Goal: Task Accomplishment & Management: Manage account settings

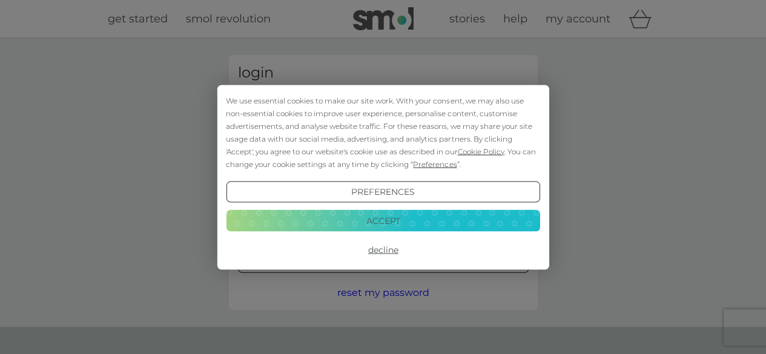
click at [352, 112] on div "We use essential cookies to make our site work. With your consent, we may also …" at bounding box center [383, 132] width 314 height 76
click at [421, 226] on button "Accept" at bounding box center [383, 221] width 314 height 22
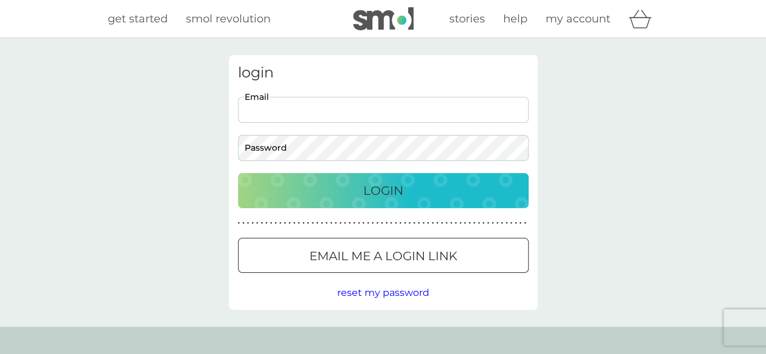
click at [337, 118] on input "Email" at bounding box center [383, 110] width 291 height 26
type input "[EMAIL_ADDRESS][DOMAIN_NAME]"
click at [238, 173] on button "Login" at bounding box center [383, 190] width 291 height 35
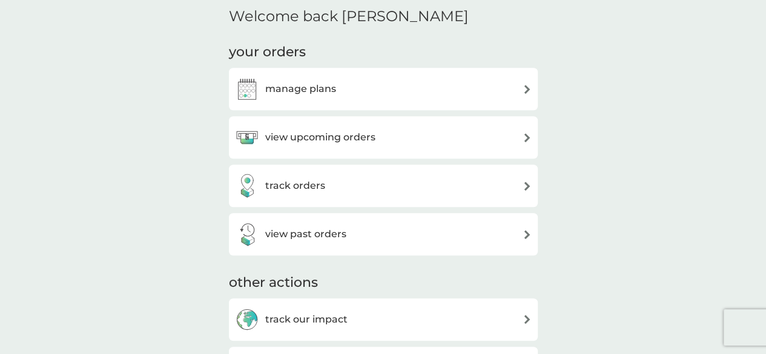
scroll to position [303, 0]
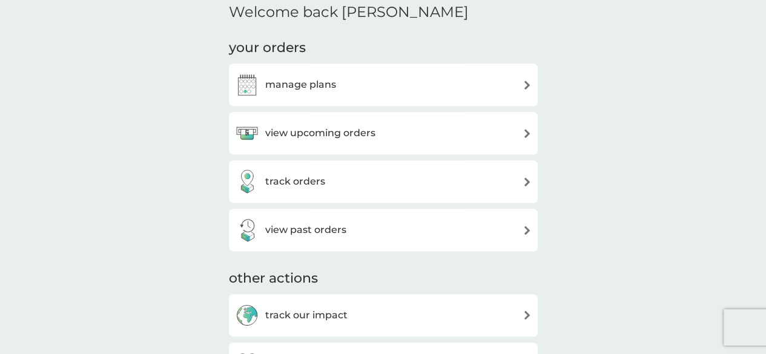
click at [337, 67] on div "manage plans" at bounding box center [383, 85] width 309 height 42
click at [325, 88] on h3 "manage plans" at bounding box center [300, 85] width 71 height 16
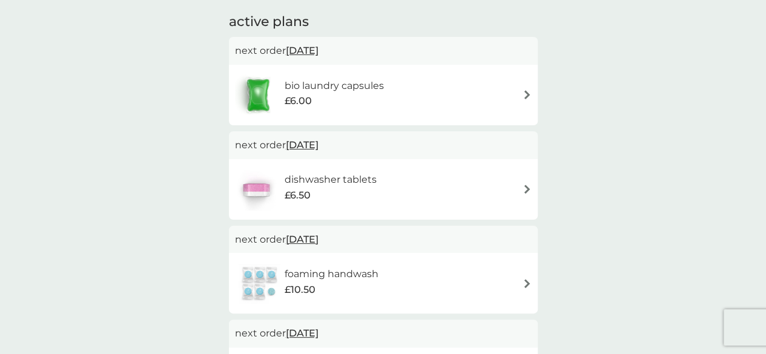
scroll to position [242, 0]
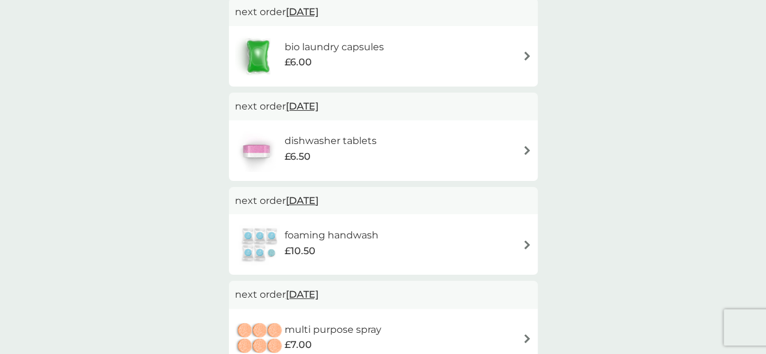
click at [501, 59] on div "bio laundry capsules £6.00" at bounding box center [383, 56] width 297 height 42
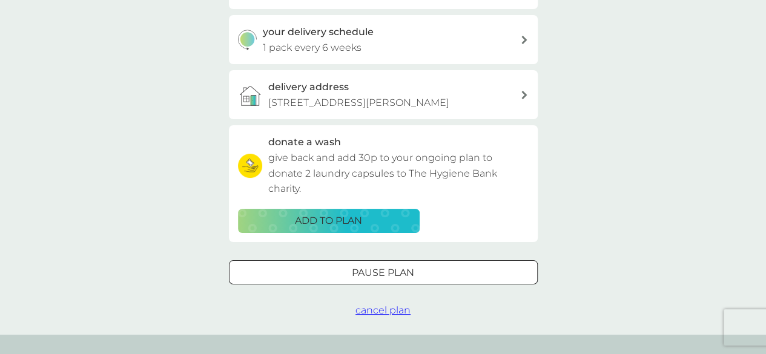
scroll to position [363, 0]
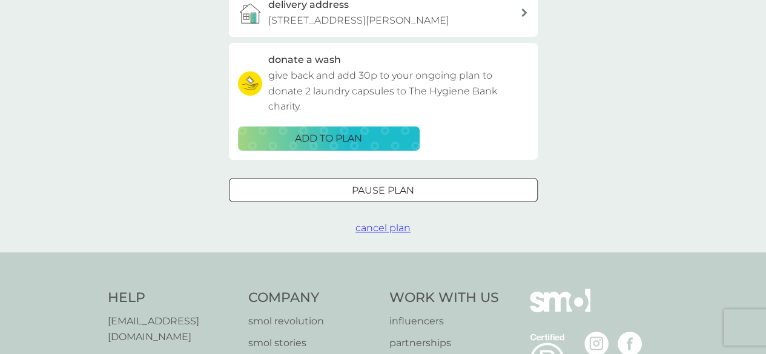
click at [426, 199] on div "Pause plan" at bounding box center [383, 191] width 308 height 16
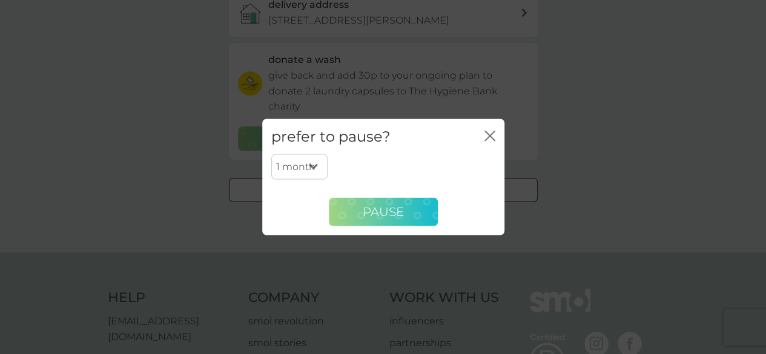
click at [393, 217] on span "Pause" at bounding box center [383, 212] width 41 height 15
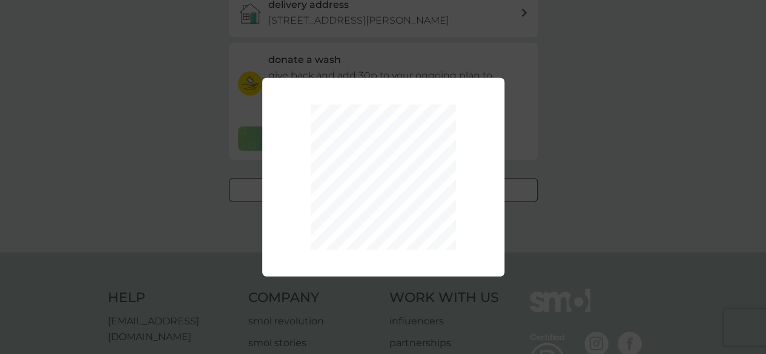
click at [587, 239] on div "1 month 2 months 3 months 4 months 5 months 6 months Pause" at bounding box center [383, 177] width 766 height 354
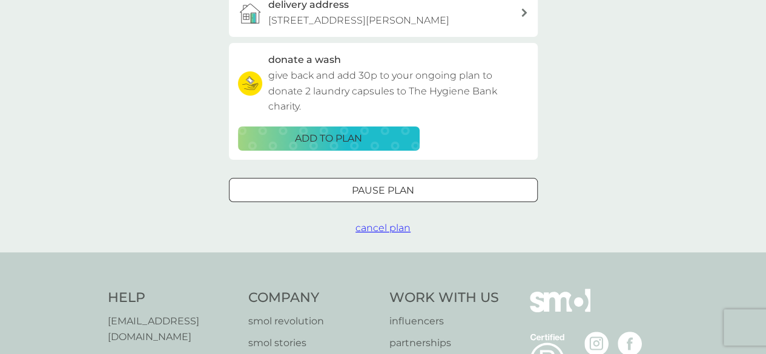
click at [361, 197] on div at bounding box center [383, 190] width 44 height 13
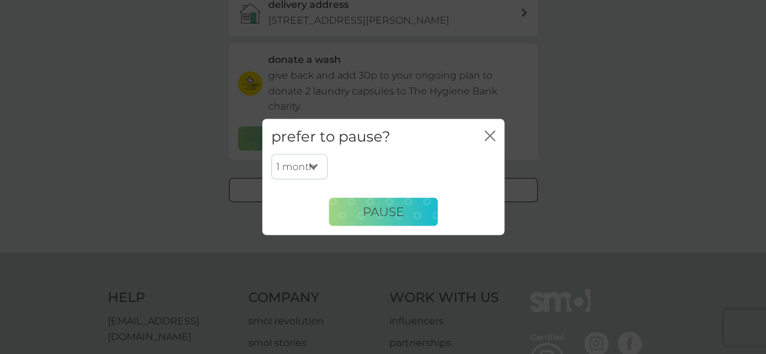
click at [305, 170] on select "1 month 2 months 3 months 4 months 5 months 6 months" at bounding box center [299, 166] width 56 height 25
click at [575, 214] on div "prefer to pause? close 1 month 2 months 3 months 4 months 5 months 6 months Pau…" at bounding box center [383, 177] width 766 height 354
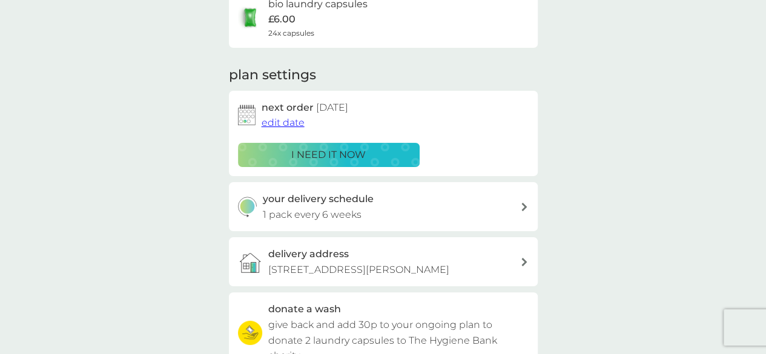
scroll to position [0, 0]
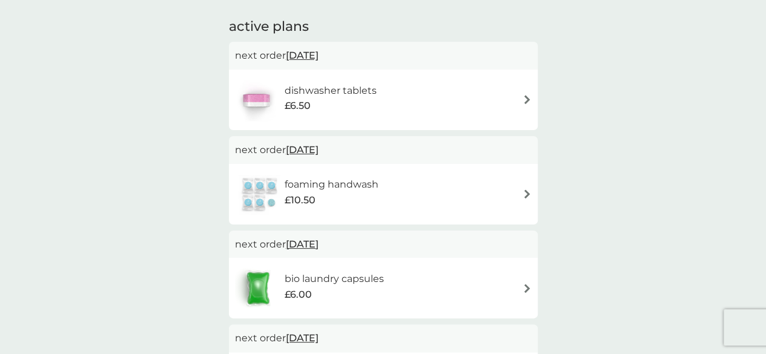
scroll to position [182, 0]
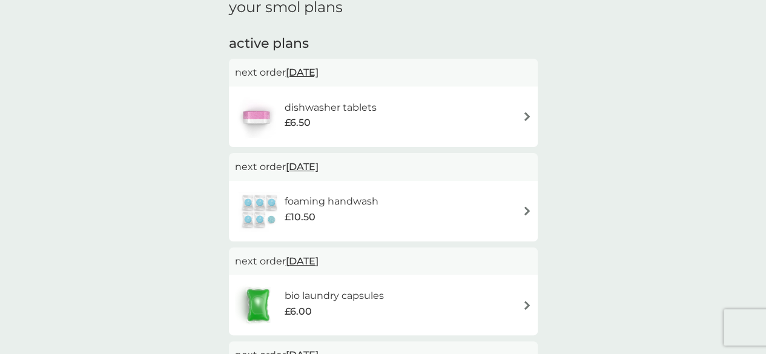
click at [529, 209] on img at bounding box center [527, 210] width 9 height 9
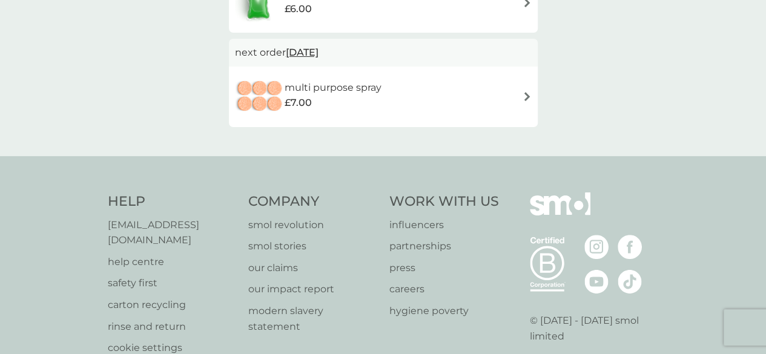
scroll to position [545, 0]
